Goal: Find specific page/section: Find specific page/section

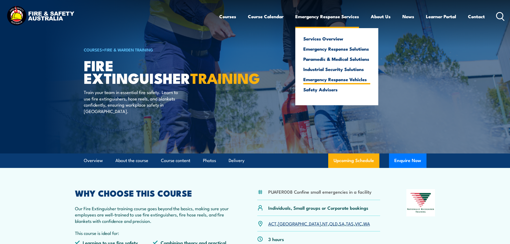
click at [332, 82] on link "Emergency Response Vehicles" at bounding box center [336, 79] width 67 height 5
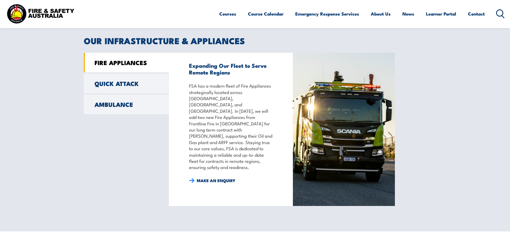
scroll to position [402, 0]
